Goal: Task Accomplishment & Management: Use online tool/utility

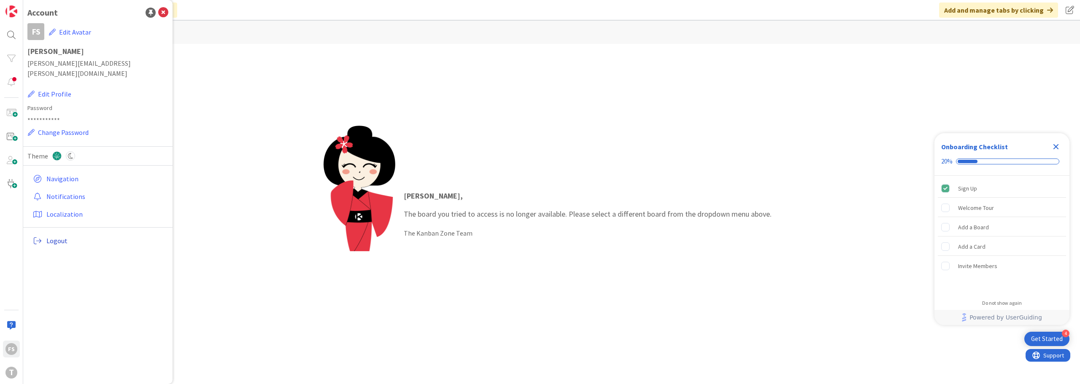
click at [83, 236] on span "Logout" at bounding box center [105, 241] width 118 height 10
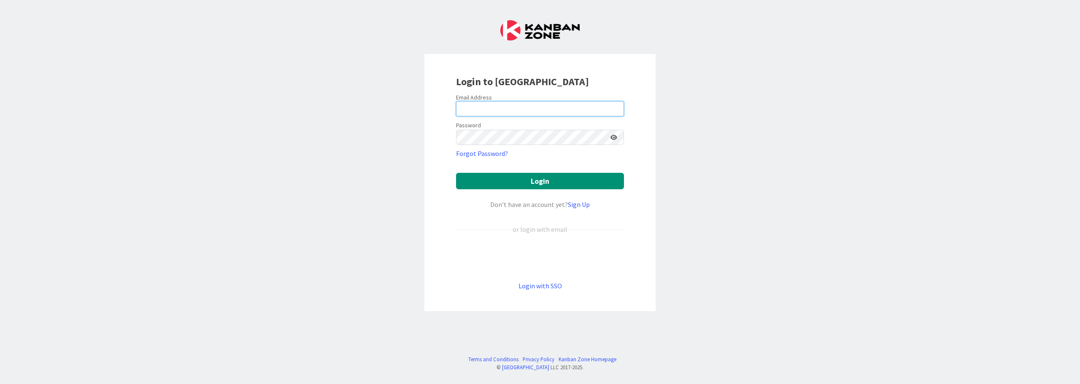
click at [502, 105] on input "email" at bounding box center [540, 108] width 168 height 15
type input "[PERSON_NAME][EMAIL_ADDRESS][PERSON_NAME][DOMAIN_NAME]"
click at [456, 173] on button "Login" at bounding box center [540, 181] width 168 height 16
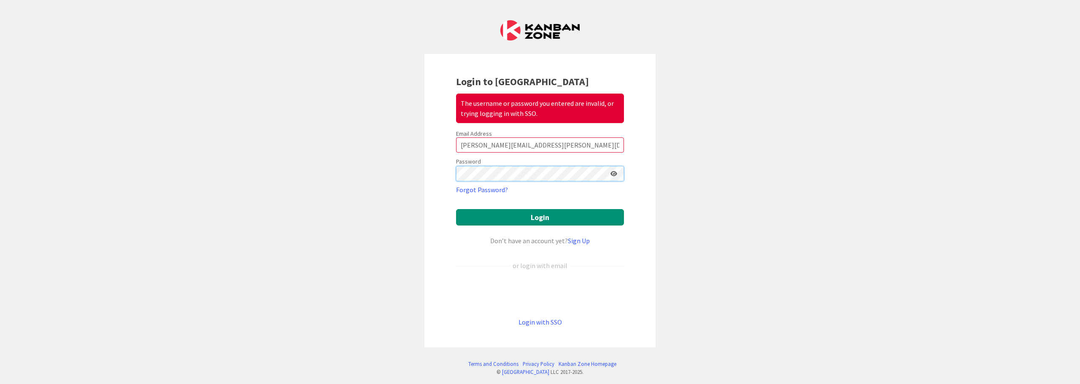
click at [608, 170] on div at bounding box center [540, 173] width 168 height 15
click at [610, 172] on icon at bounding box center [613, 174] width 7 height 6
click at [375, 164] on div "Login to Kanban Zone The username or password you entered are invalid, or tryin…" at bounding box center [540, 192] width 1080 height 384
click at [456, 209] on button "Login" at bounding box center [540, 217] width 168 height 16
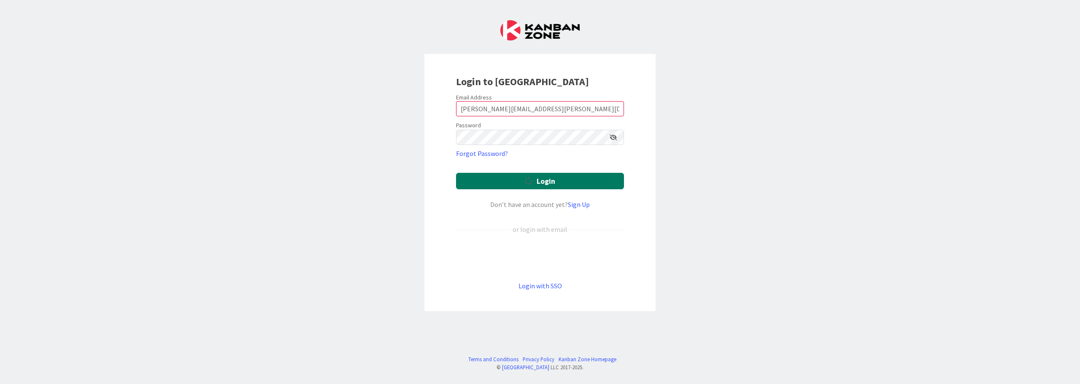
click at [515, 184] on button "Login" at bounding box center [540, 181] width 168 height 16
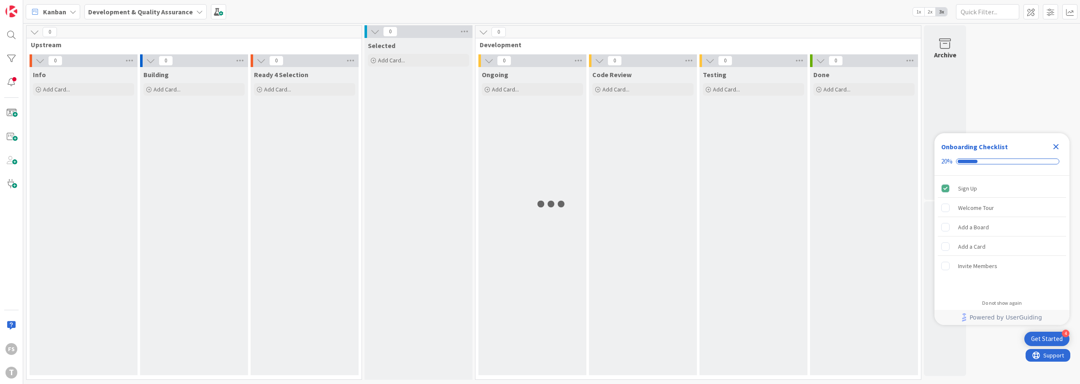
click at [1054, 146] on icon "Close Checklist" at bounding box center [1055, 146] width 5 height 5
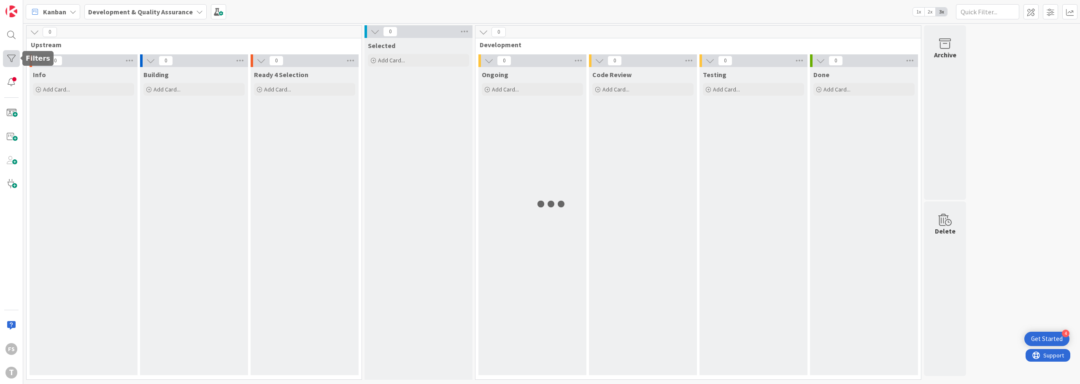
click at [13, 59] on div at bounding box center [11, 58] width 17 height 17
